Goal: Navigation & Orientation: Understand site structure

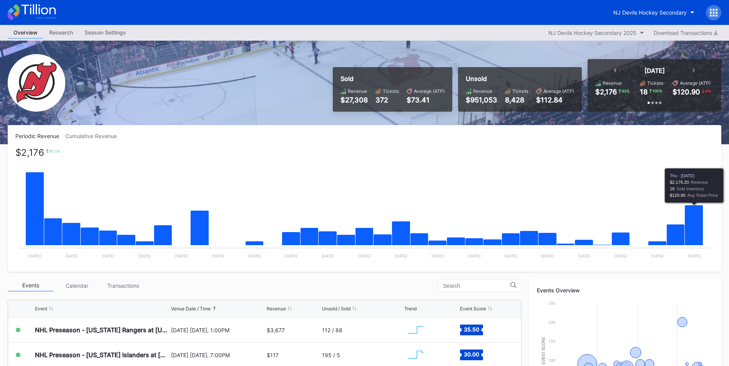
click at [689, 236] on icon "Chart title" at bounding box center [693, 225] width 18 height 40
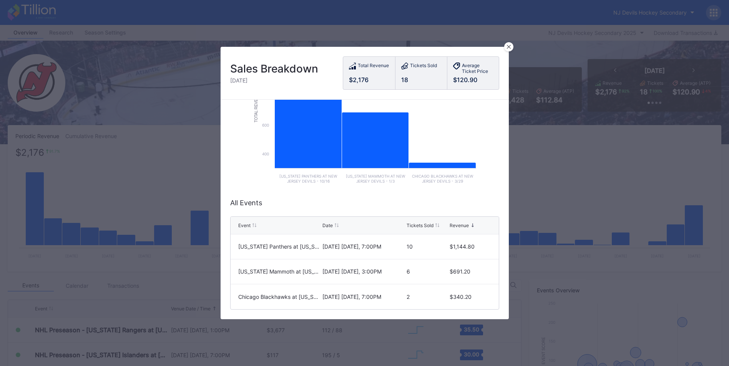
scroll to position [93, 0]
click at [507, 47] on icon at bounding box center [509, 47] width 4 height 4
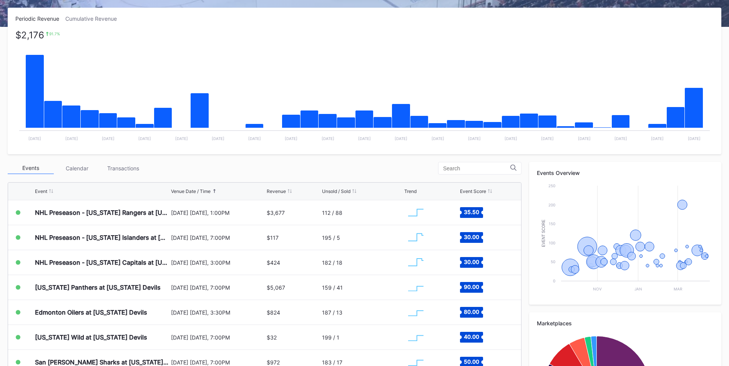
scroll to position [118, 0]
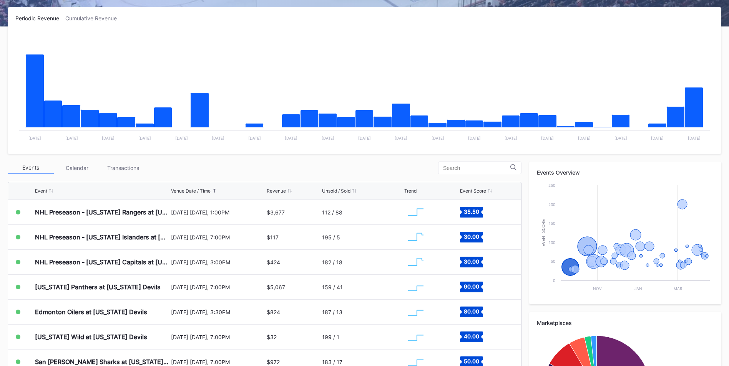
click at [135, 174] on div "Transactions" at bounding box center [123, 168] width 46 height 12
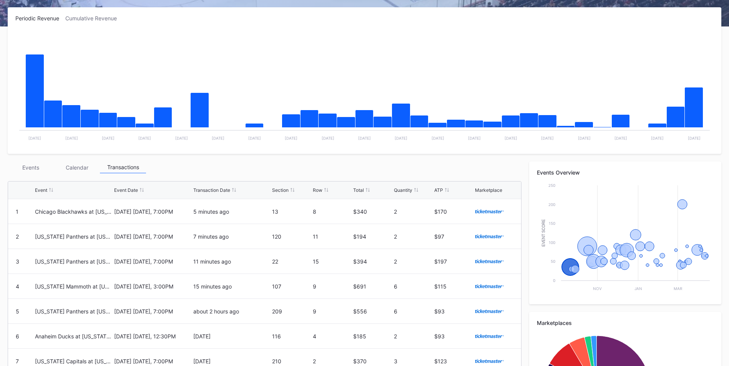
click at [25, 169] on div "Events" at bounding box center [31, 168] width 46 height 12
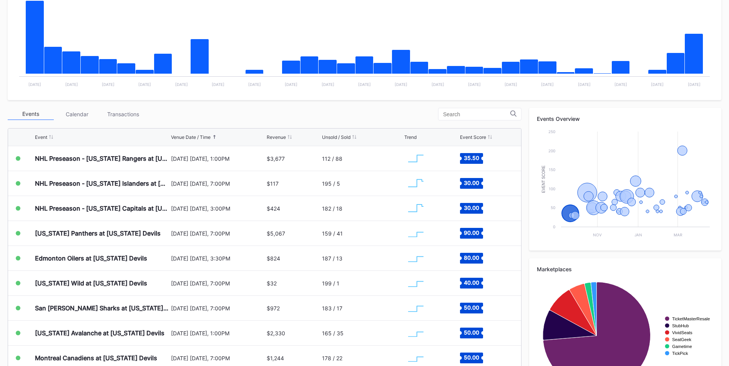
scroll to position [172, 0]
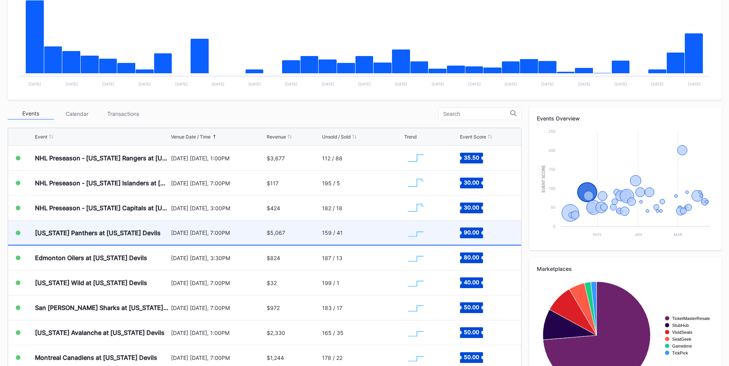
click at [286, 236] on div "$5,067" at bounding box center [293, 233] width 53 height 24
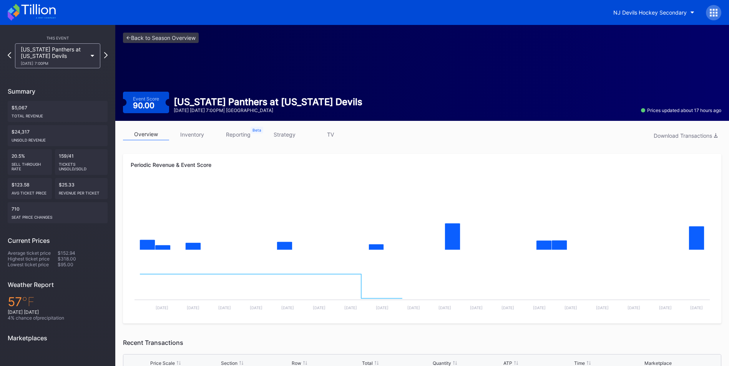
click at [192, 130] on link "inventory" at bounding box center [192, 135] width 46 height 12
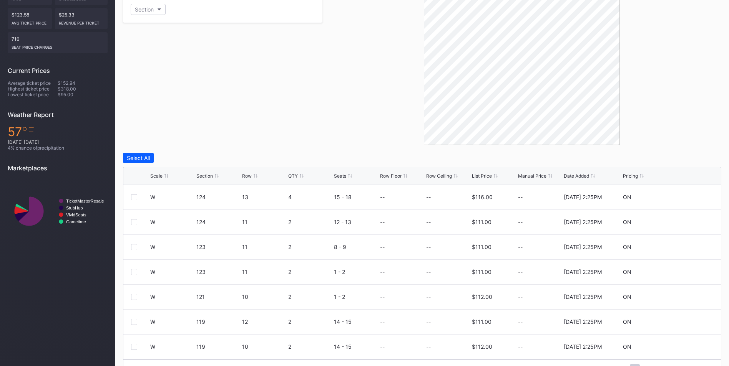
scroll to position [171, 0]
click at [162, 173] on div "Scale" at bounding box center [172, 176] width 44 height 6
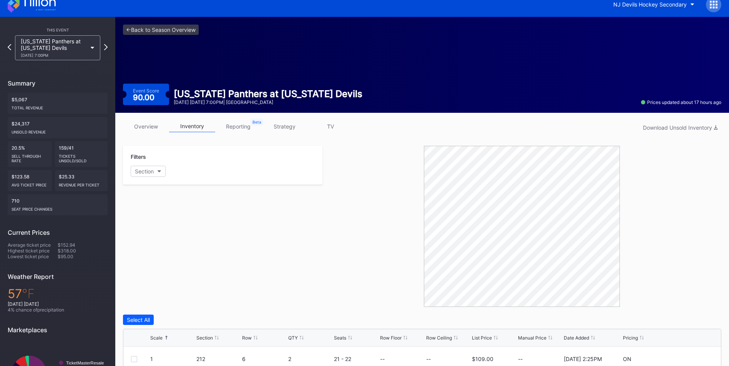
scroll to position [0, 0]
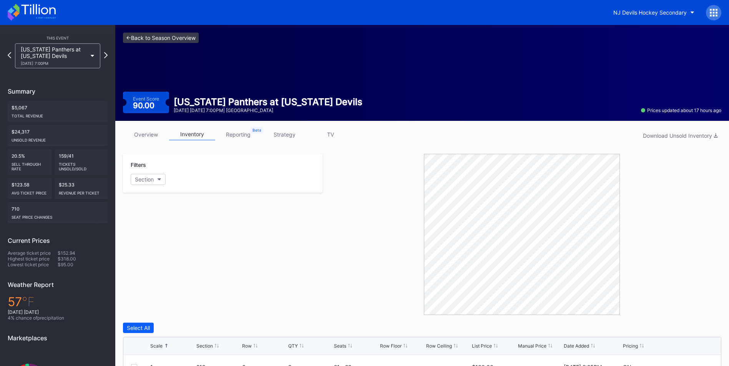
click at [189, 39] on link "<- Back to Season Overview" at bounding box center [161, 38] width 76 height 10
